Goal: Check status: Check status

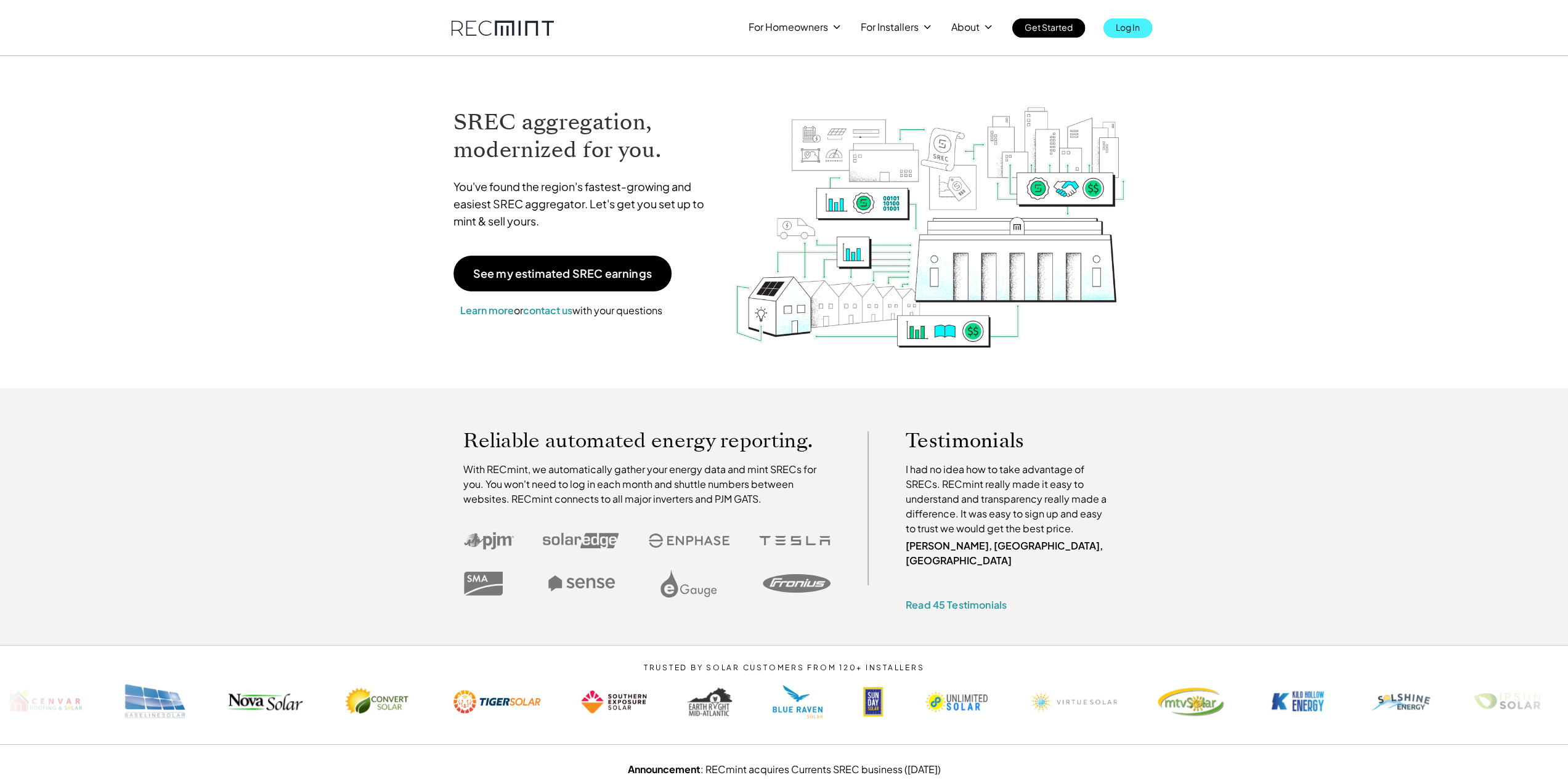
click at [1141, 28] on link "Log In" at bounding box center [1128, 28] width 48 height 19
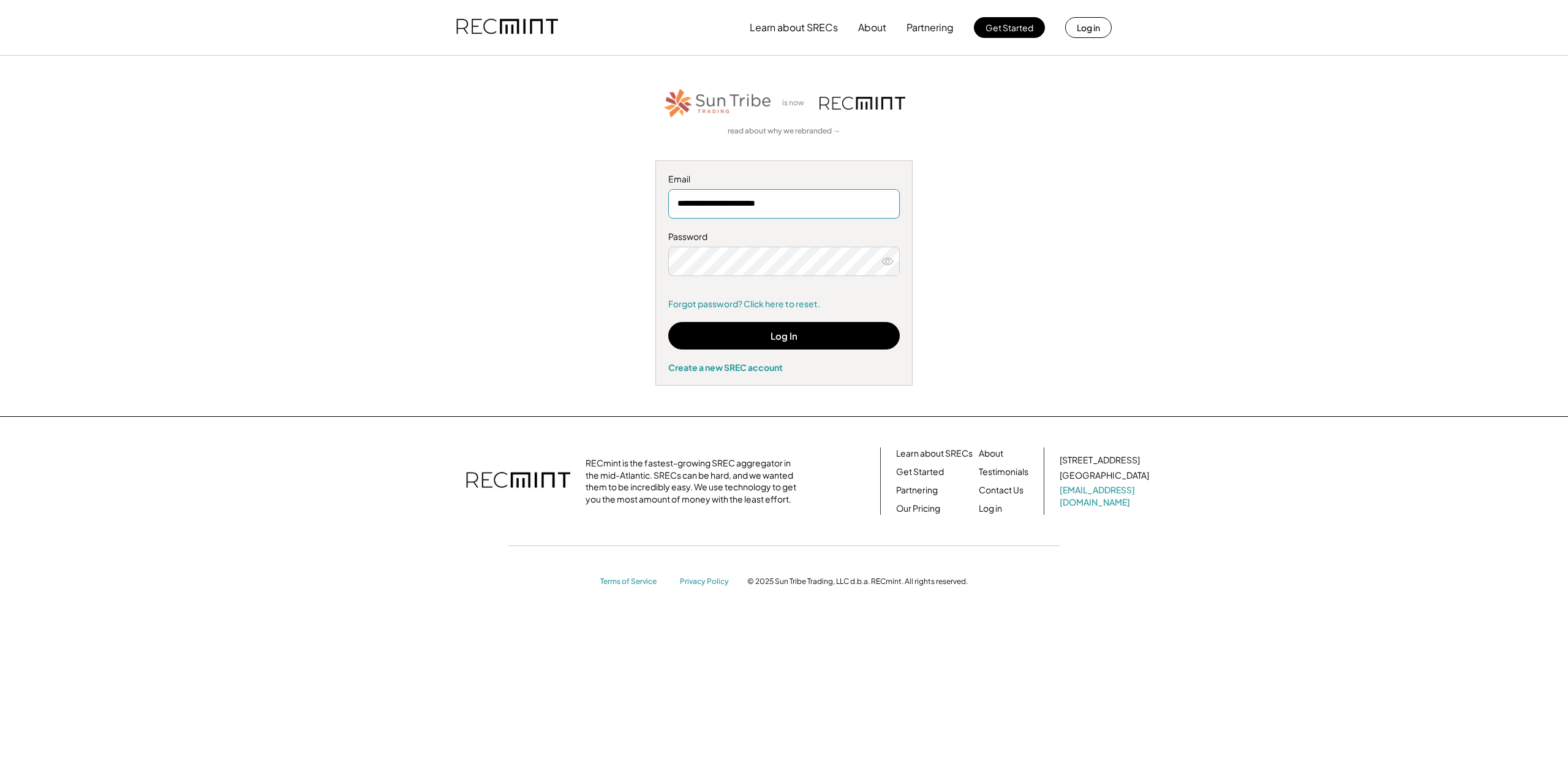
click at [803, 203] on input "**********" at bounding box center [784, 204] width 231 height 29
click at [791, 338] on button "Log In" at bounding box center [784, 336] width 231 height 27
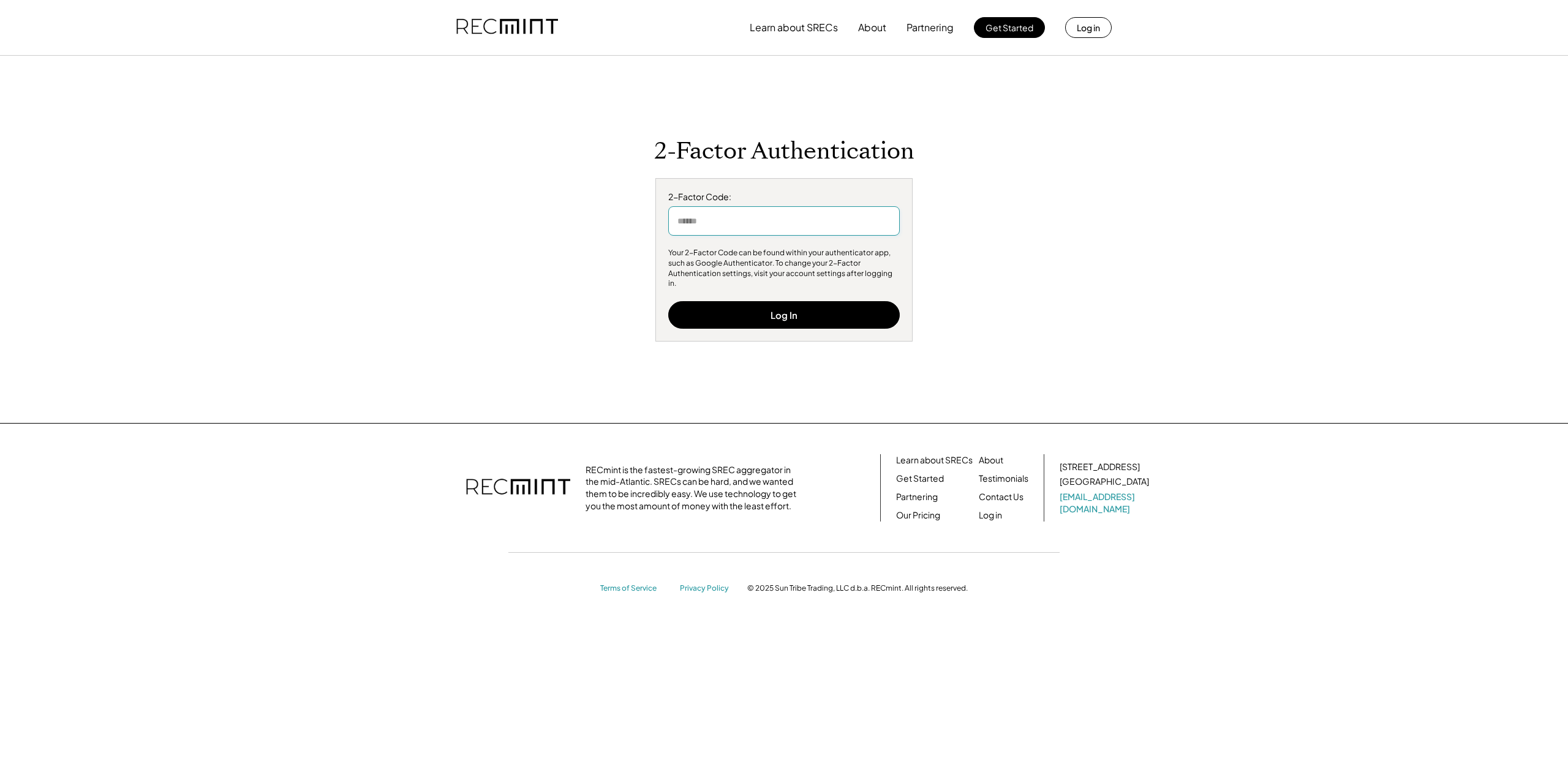
click at [844, 231] on input "input" at bounding box center [784, 221] width 231 height 29
click at [750, 229] on input "input" at bounding box center [784, 221] width 231 height 29
type input "*"
type input "******"
click at [773, 305] on button "Log In" at bounding box center [784, 315] width 231 height 27
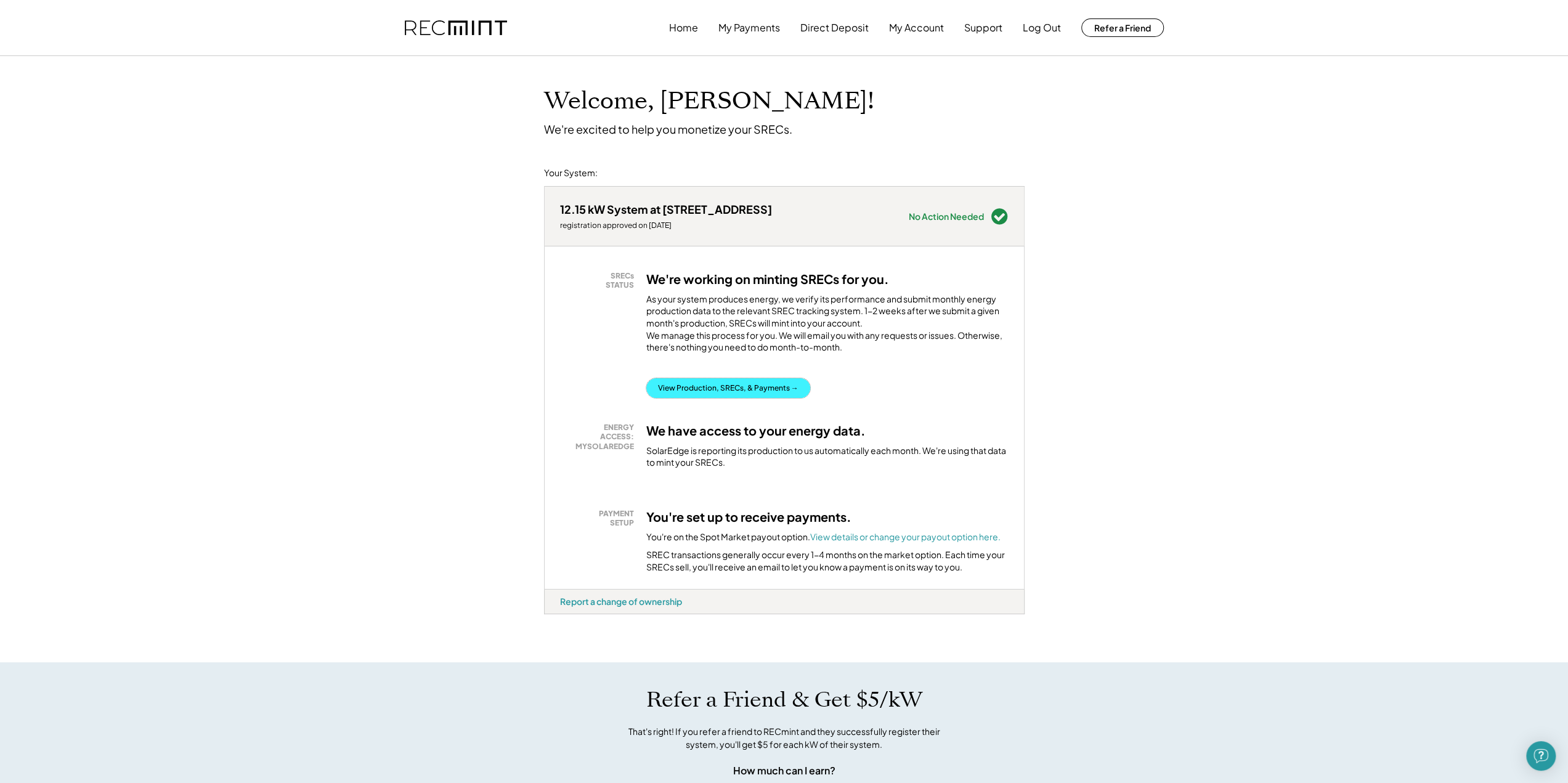
click at [781, 396] on button "View Production, SRECs, & Payments →" at bounding box center [728, 388] width 164 height 20
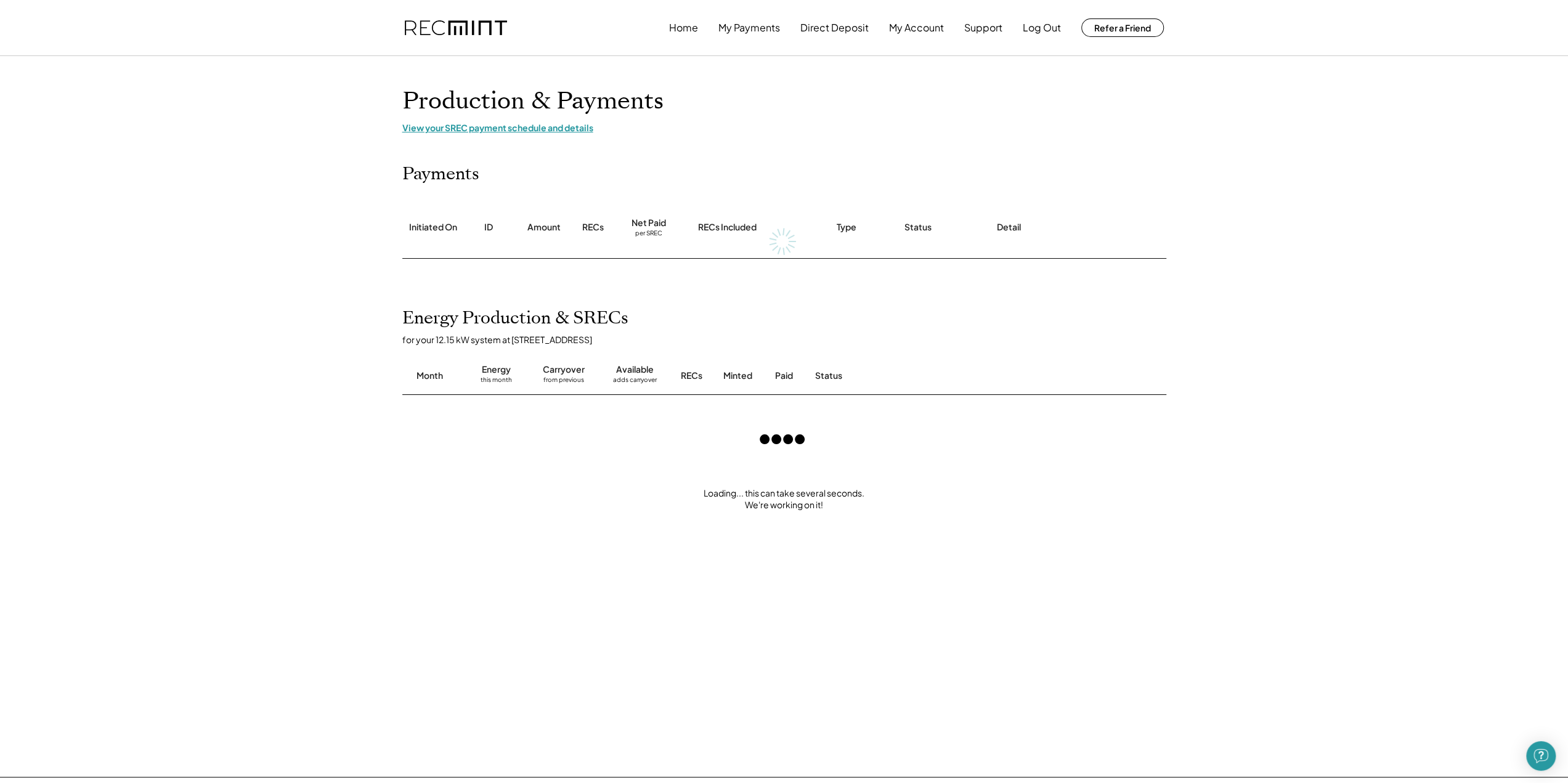
click at [571, 130] on div "View your SREC payment schedule and details" at bounding box center [784, 127] width 764 height 11
click at [1050, 28] on button "Log Out" at bounding box center [1042, 28] width 38 height 25
